Goal: Find specific page/section: Find specific page/section

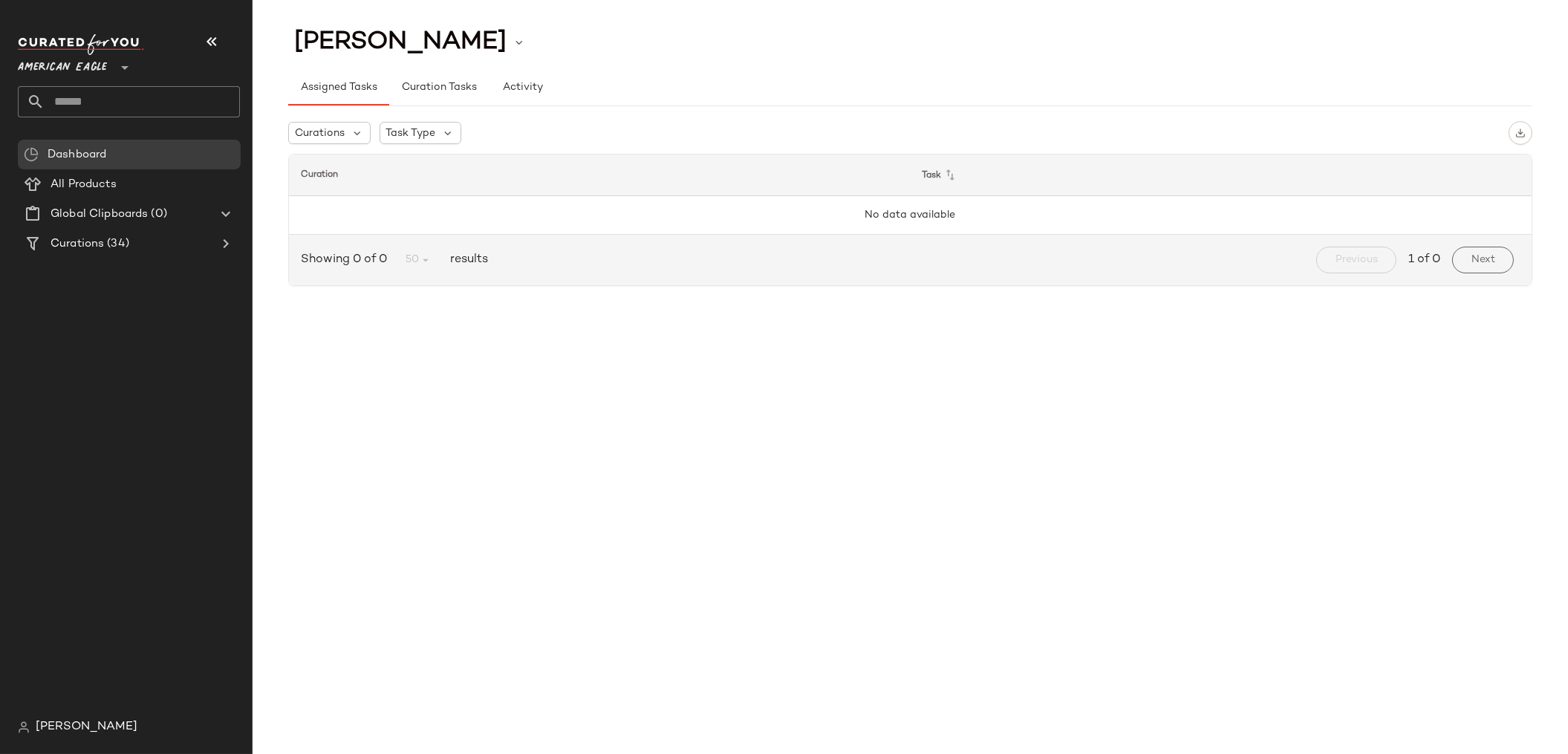
click at [75, 106] on input "text" at bounding box center [142, 101] width 196 height 31
type input "*****"
click at [67, 62] on span "American Eagle" at bounding box center [63, 64] width 89 height 27
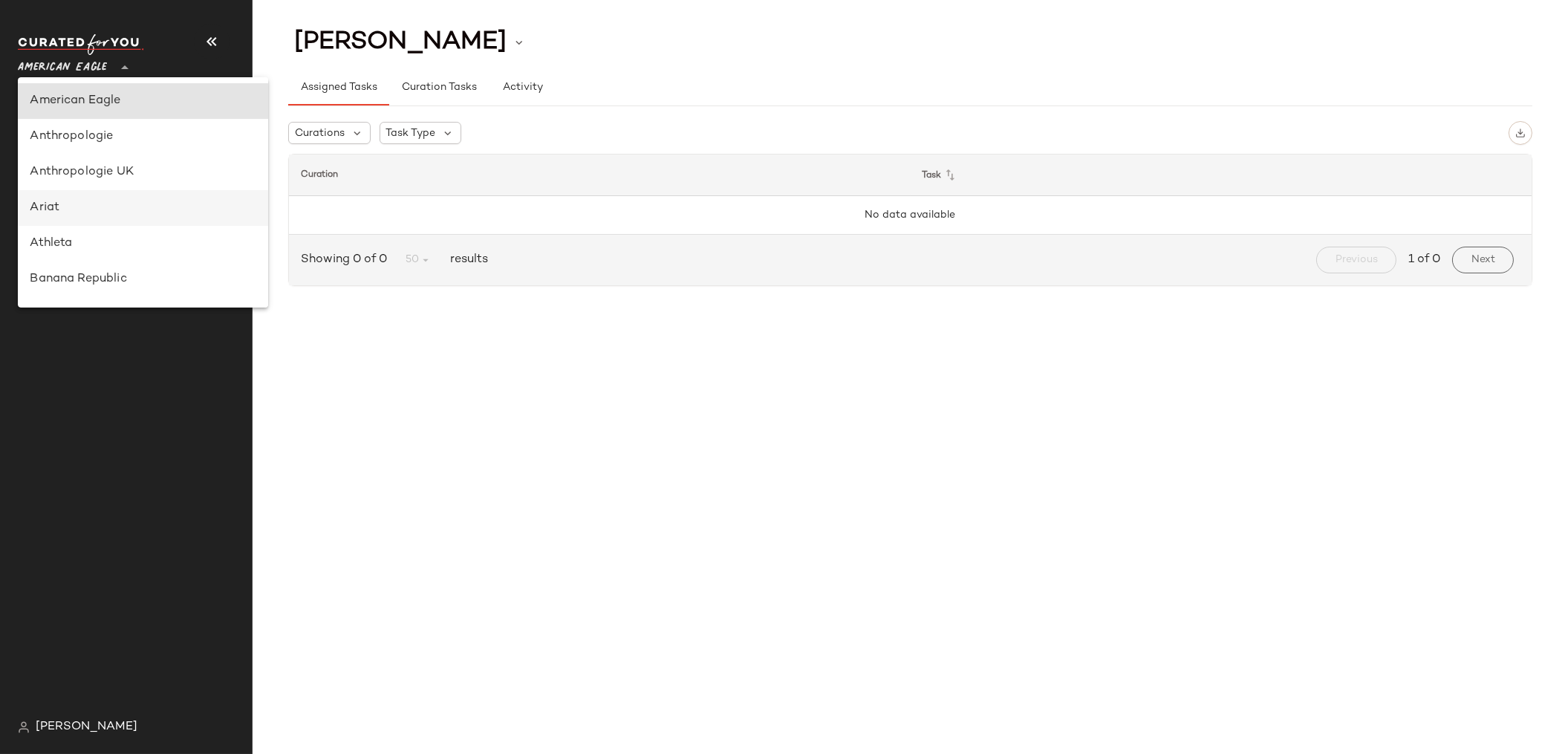
scroll to position [365, 0]
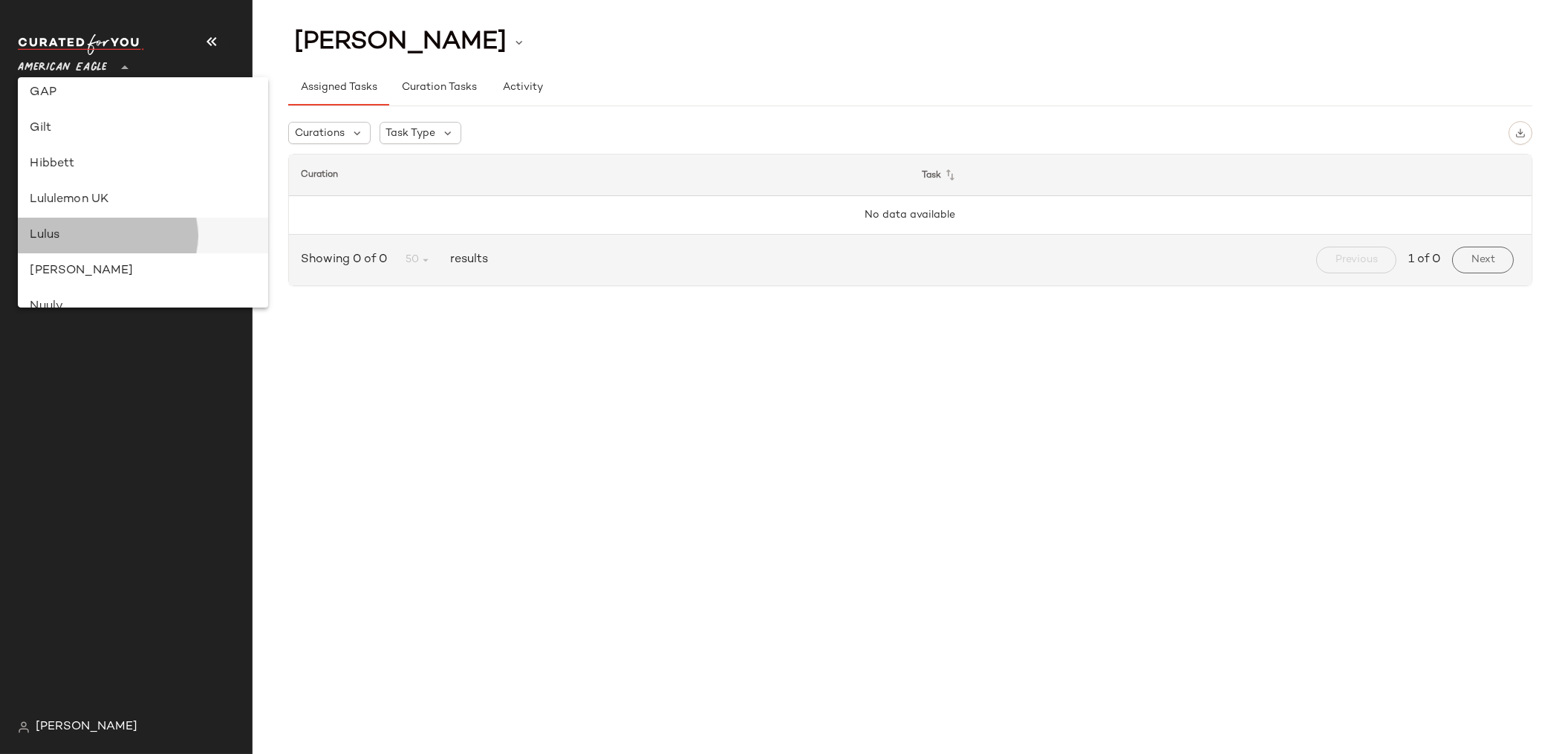
click at [72, 232] on div "Lulus" at bounding box center [142, 235] width 225 height 18
type input "**"
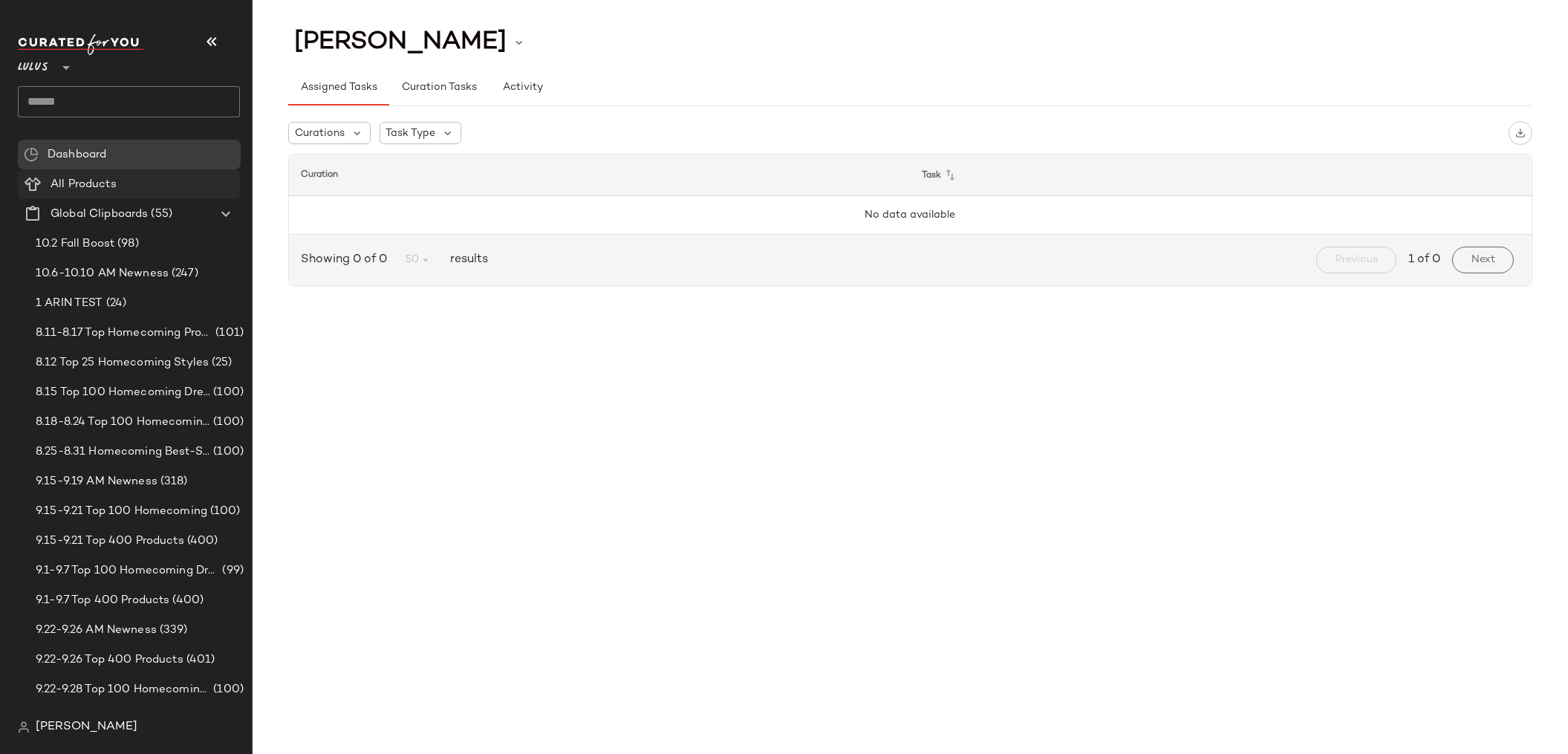
click at [55, 184] on span "All Products" at bounding box center [83, 184] width 67 height 17
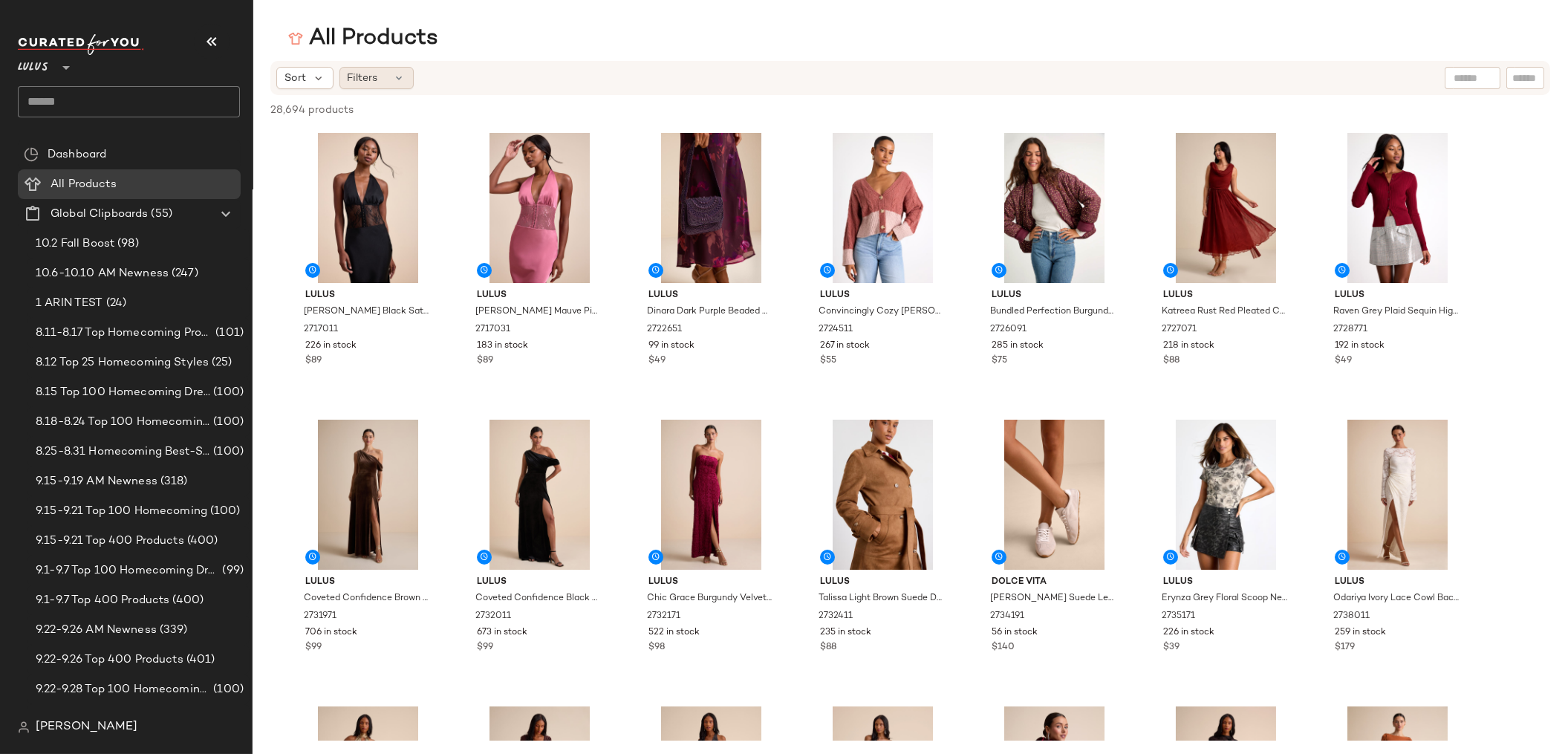
click at [374, 81] on span "Filters" at bounding box center [362, 78] width 31 height 16
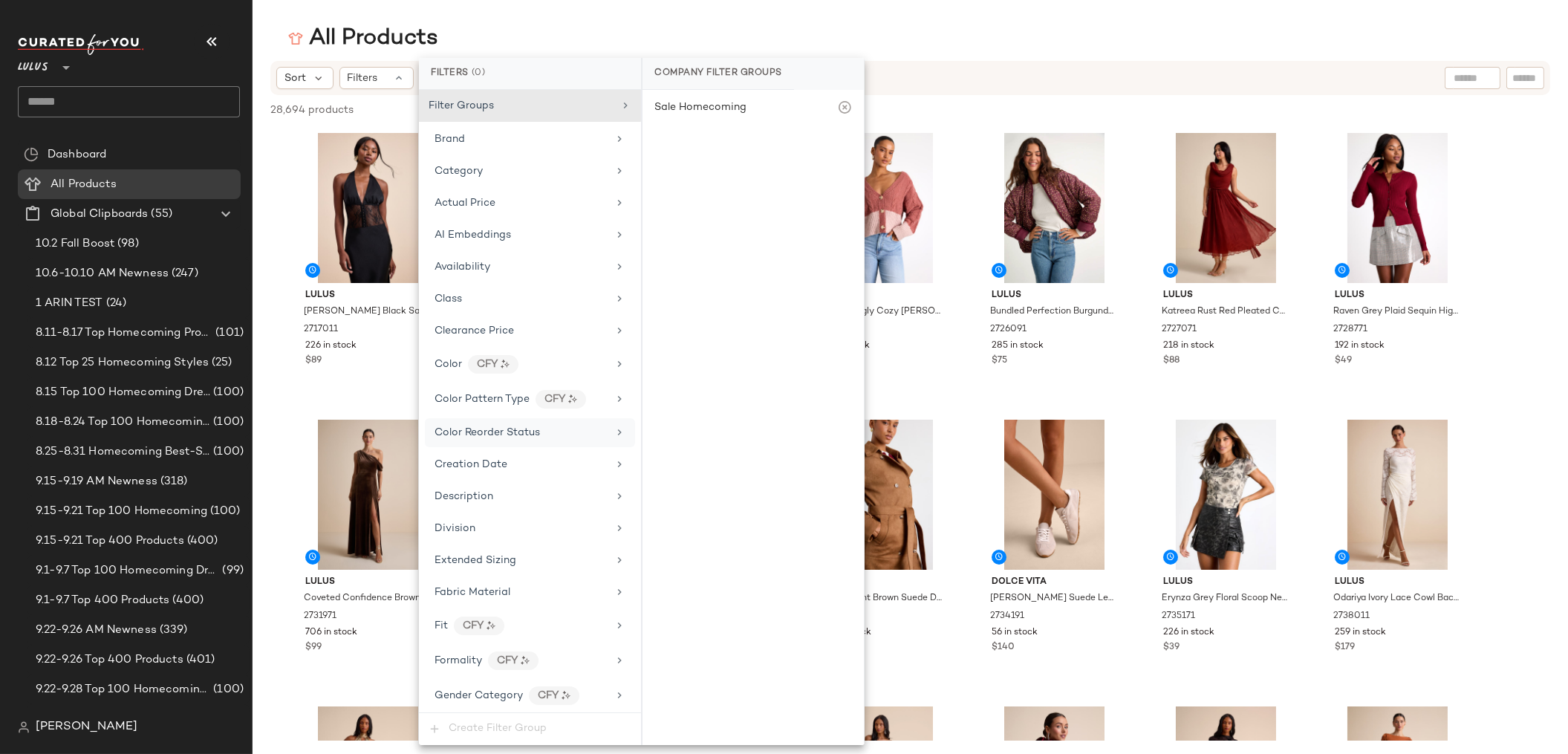
click at [536, 423] on div "Color Reorder Status" at bounding box center [530, 432] width 211 height 29
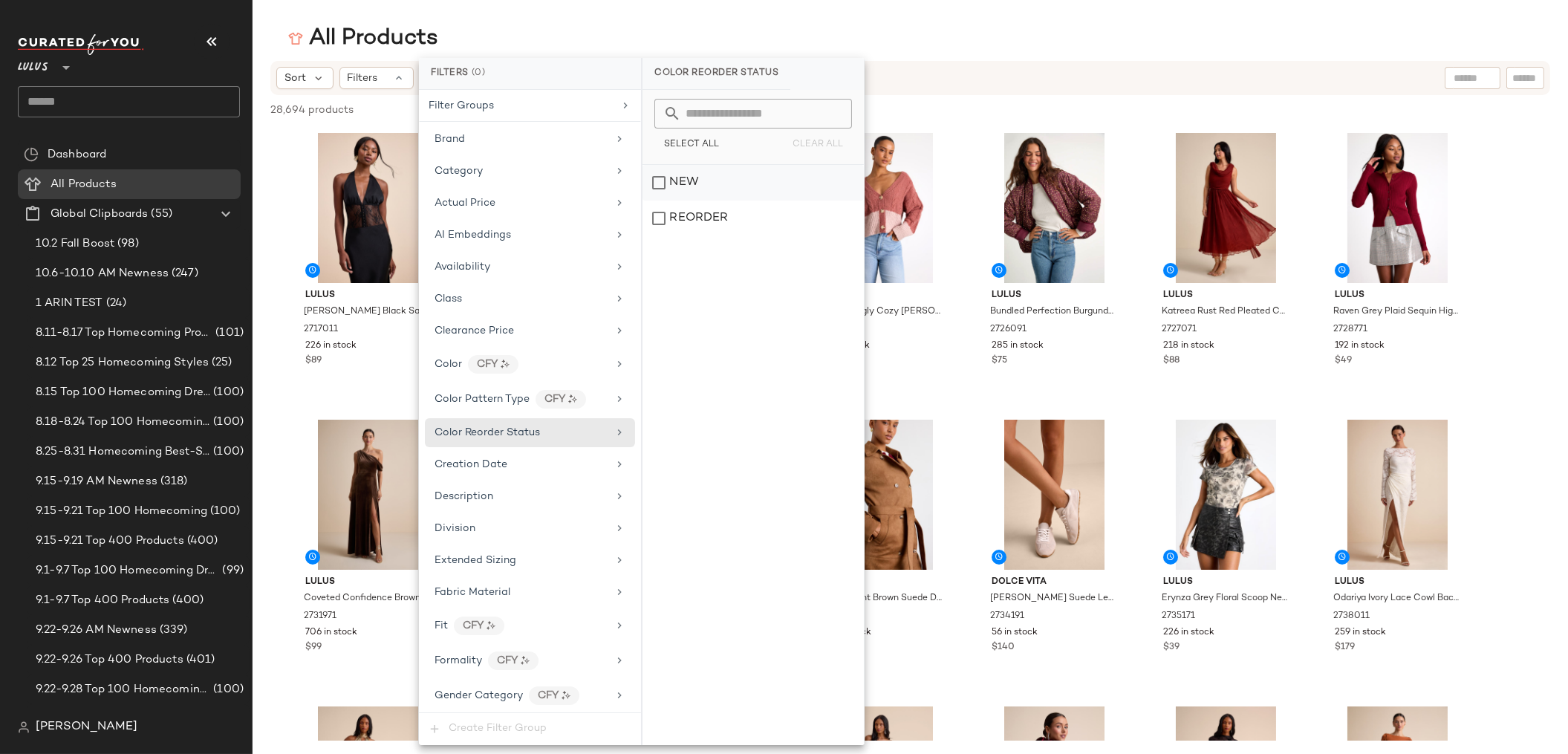
click at [662, 182] on div "NEW" at bounding box center [753, 183] width 221 height 36
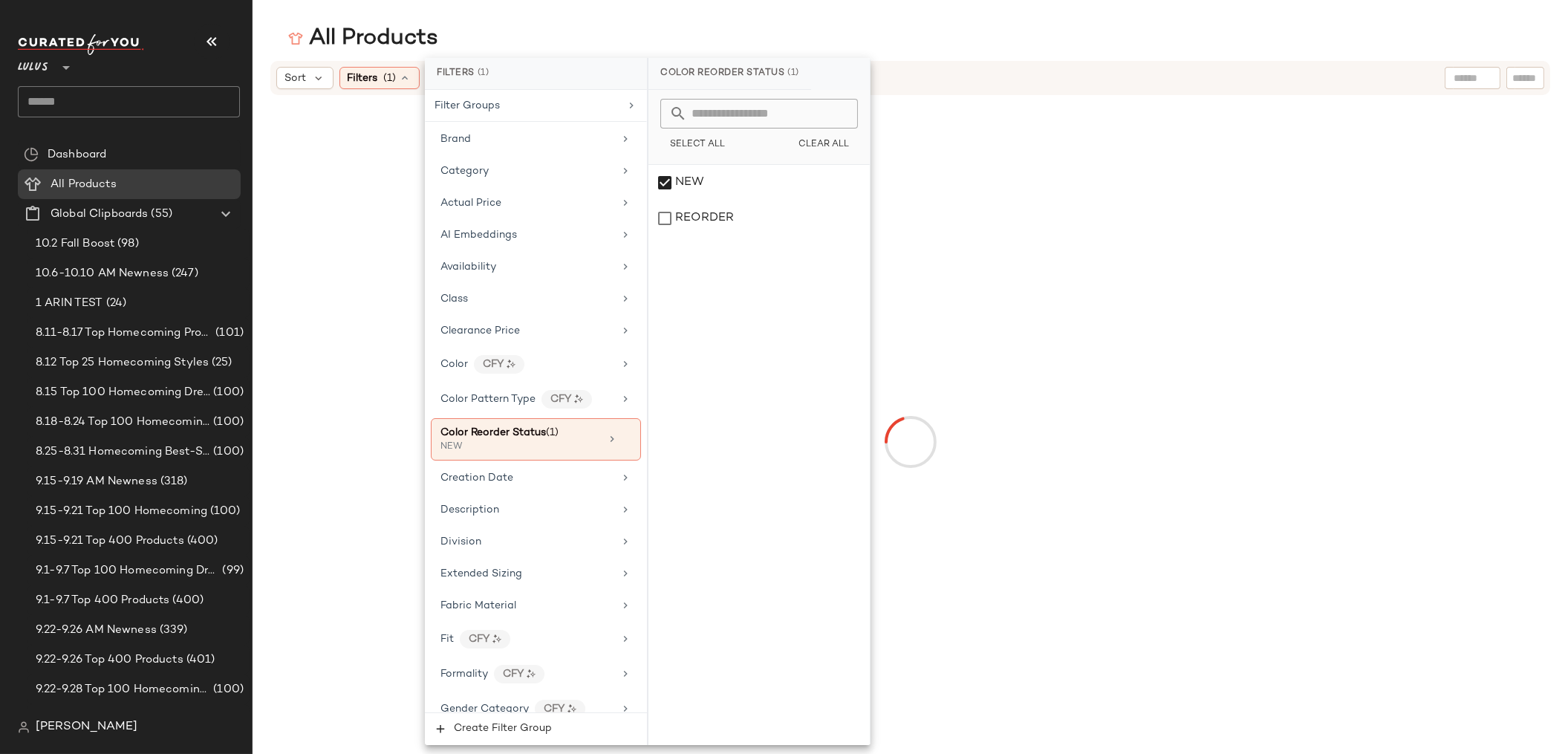
click at [615, 20] on main "All Products Sort Filters (1) Reset" at bounding box center [784, 377] width 1568 height 754
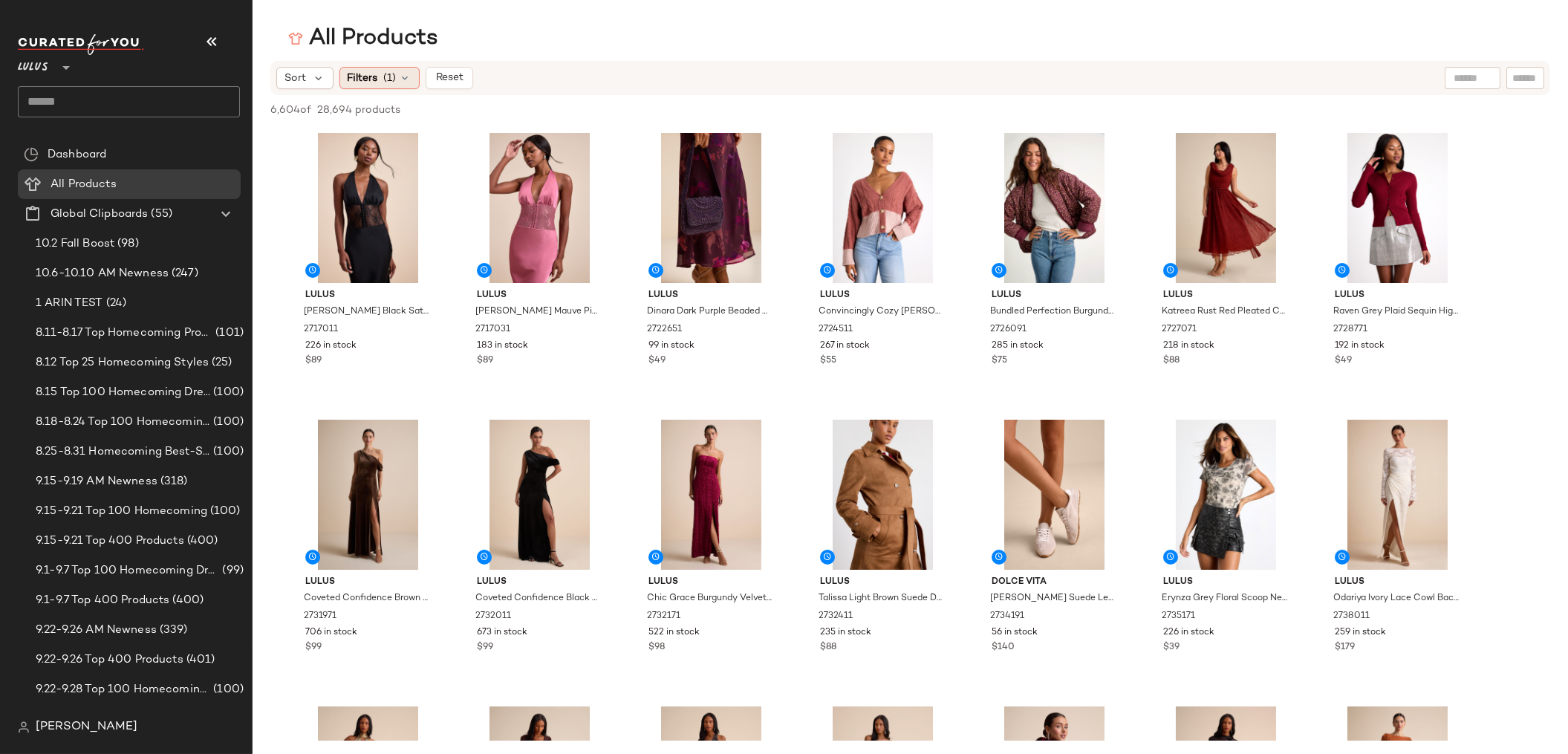
click at [389, 75] on span "(1)" at bounding box center [390, 78] width 13 height 16
